Goal: Task Accomplishment & Management: Use online tool/utility

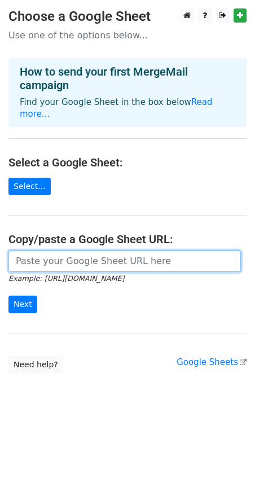
click at [83, 260] on input "url" at bounding box center [124, 261] width 232 height 21
paste input "https://docs.google.com/spreadsheets/d/1CQa_GYmJ5lAiyK2cVAa0HnWH_D20vSNWEcPHQ8W…"
type input "https://docs.google.com/spreadsheets/d/1CQa_GYmJ5lAiyK2cVAa0HnWH_D20vSNWEcPHQ8W…"
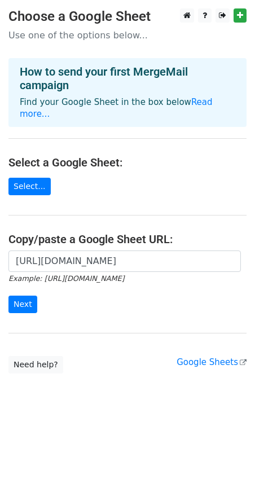
scroll to position [0, 0]
click at [102, 295] on form "https://docs.google.com/spreadsheets/d/1CQa_GYmJ5lAiyK2cVAa0HnWH_D20vSNWEcPHQ8W…" at bounding box center [127, 282] width 238 height 63
click at [103, 433] on html "Choose a Google Sheet Use one of the options below... How to send your first Me…" at bounding box center [127, 250] width 255 height 501
click at [26, 296] on input "Next" at bounding box center [22, 304] width 29 height 17
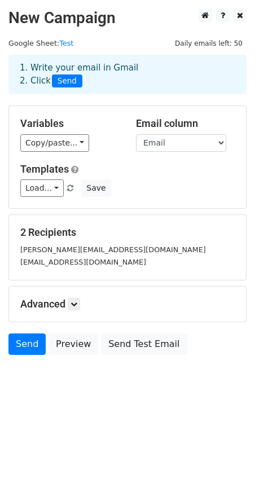
click at [85, 428] on html "New Campaign Daily emails left: 50 Google Sheet: Test 1. Write your email in Gm…" at bounding box center [127, 250] width 255 height 501
click at [75, 305] on icon at bounding box center [74, 304] width 7 height 7
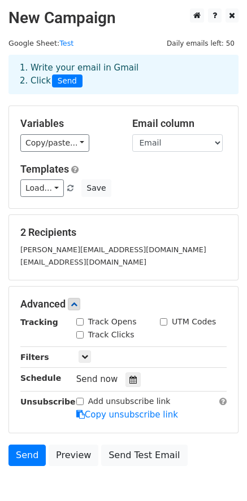
click at [81, 319] on input "Track Opens" at bounding box center [79, 321] width 7 height 7
checkbox input "true"
click at [80, 335] on input "Track Clicks" at bounding box center [79, 334] width 7 height 7
checkbox input "true"
click at [167, 320] on div "UTM Codes" at bounding box center [188, 322] width 56 height 12
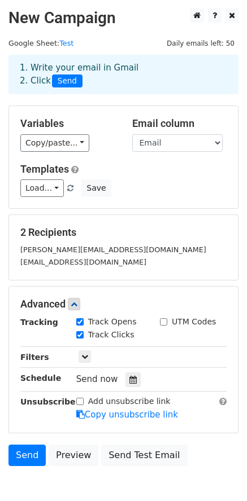
click at [165, 321] on input "UTM Codes" at bounding box center [163, 321] width 7 height 7
checkbox input "true"
click at [71, 481] on body "New Campaign Daily emails left: 50 Google Sheet: Test 1. Write your email in Gm…" at bounding box center [123, 262] width 247 height 508
click at [29, 455] on link "Send" at bounding box center [26, 455] width 37 height 21
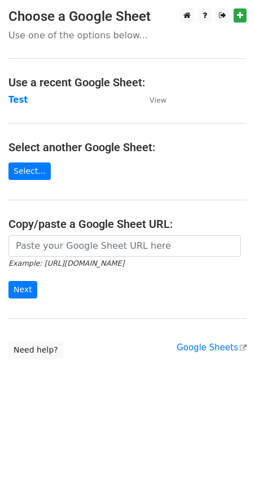
click at [63, 258] on icon "Example: https://docs.google.com/spreadsheets/d/abc/edit" at bounding box center [66, 263] width 116 height 10
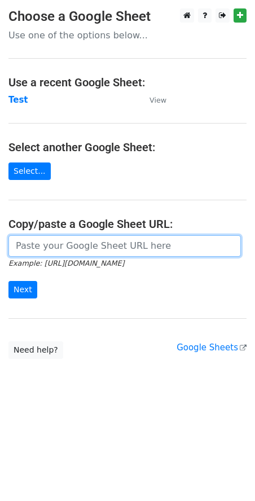
click at [63, 240] on input "url" at bounding box center [124, 245] width 232 height 21
paste input "https://docs.google.com/spreadsheets/d/1CQa_GYmJ5lAiyK2cVAa0HnWH_D20vSNWEcPHQ8W…"
type input "https://docs.google.com/spreadsheets/d/1CQa_GYmJ5lAiyK2cVAa0HnWH_D20vSNWEcPHQ8W…"
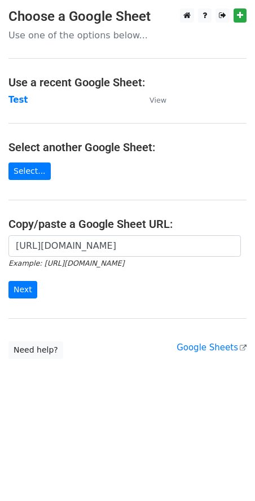
scroll to position [0, 0]
click at [80, 377] on body "Choose a Google Sheet Use one of the options below... Use a recent Google Sheet…" at bounding box center [127, 206] width 255 height 396
click at [24, 293] on input "Next" at bounding box center [22, 289] width 29 height 17
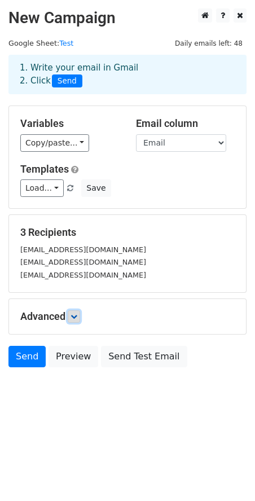
click at [73, 317] on icon at bounding box center [74, 316] width 7 height 7
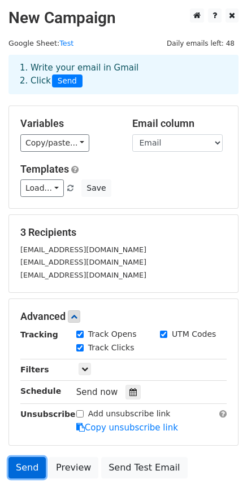
click at [15, 472] on link "Send" at bounding box center [26, 467] width 37 height 21
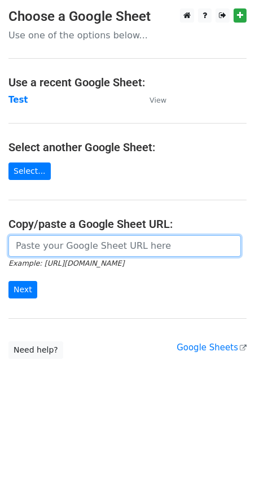
click at [96, 246] on input "url" at bounding box center [124, 245] width 232 height 21
paste input "[URL][DOMAIN_NAME]"
type input "https://docs.google.com/spreadsheets/d/1CQa_GYmJ5lAiyK2cVAa0HnWH_D20vSNWEcPHQ8W…"
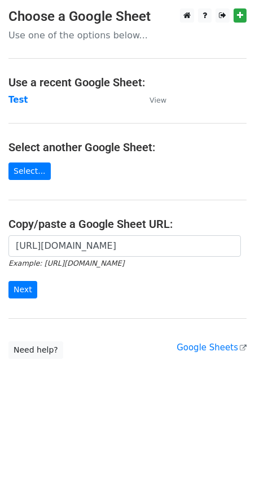
scroll to position [0, 0]
click at [27, 292] on input "Next" at bounding box center [22, 289] width 29 height 17
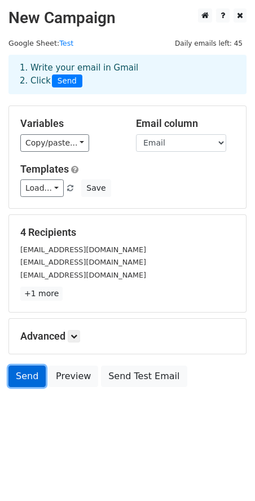
click at [23, 376] on link "Send" at bounding box center [26, 376] width 37 height 21
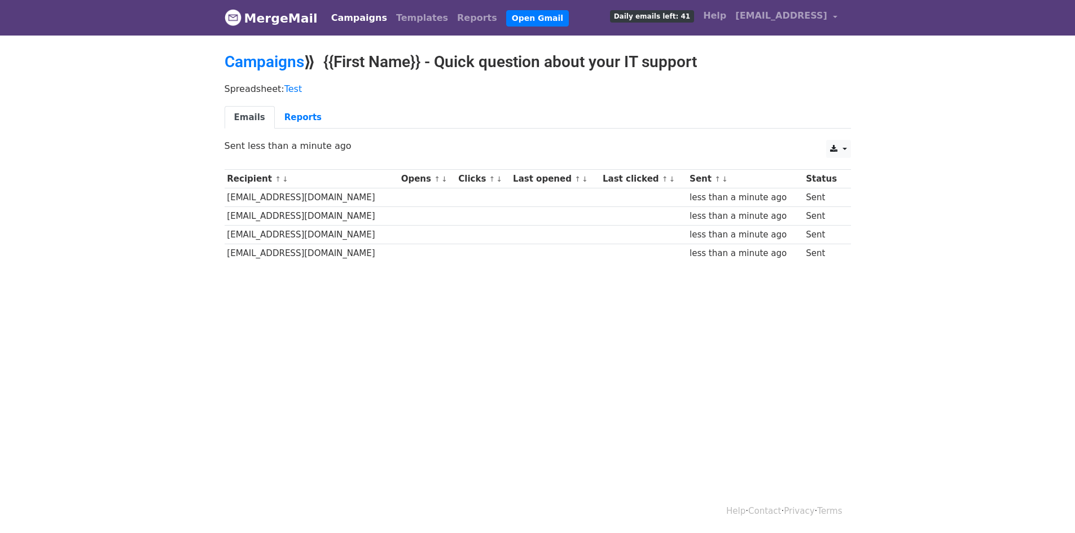
click at [634, 443] on html "MergeMail Campaigns Templates Reports Open Gmail Daily emails left: 41 Help est…" at bounding box center [537, 266] width 1075 height 533
click at [298, 128] on link "Reports" at bounding box center [303, 117] width 56 height 23
click at [300, 120] on link "Reports" at bounding box center [303, 117] width 56 height 23
